Goal: Find specific page/section: Find specific page/section

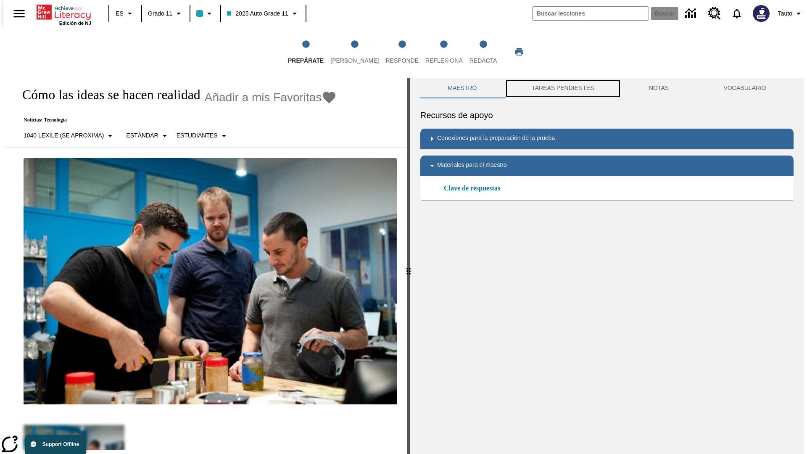
click at [562, 88] on button "TAREAS PENDIENTES" at bounding box center [562, 88] width 117 height 20
